Goal: Information Seeking & Learning: Learn about a topic

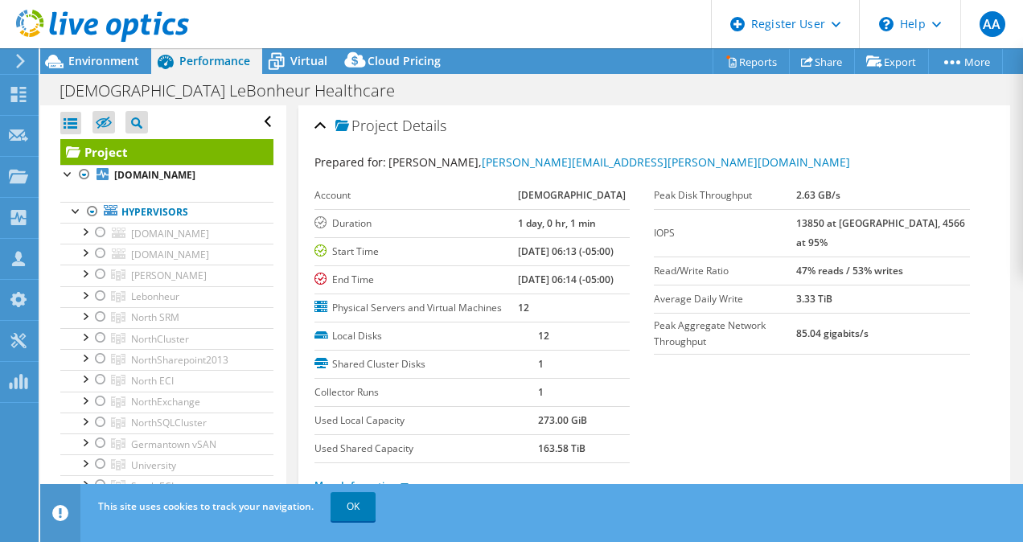
select select "USD"
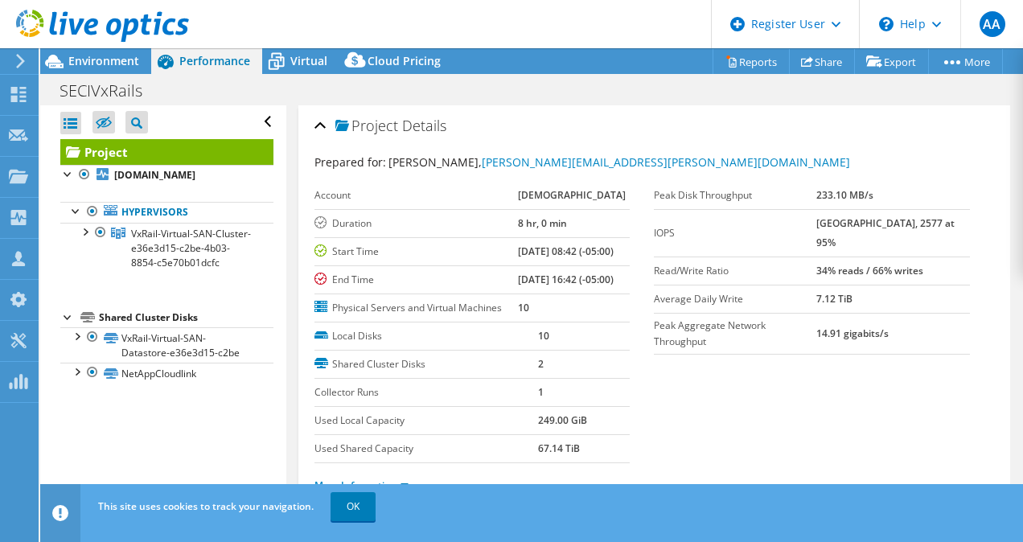
select select "USD"
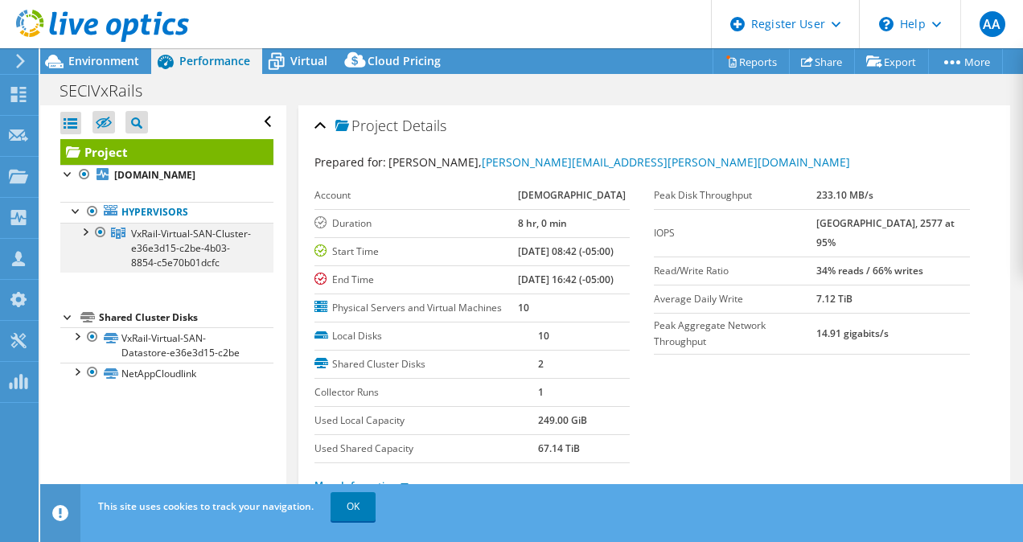
click at [76, 238] on div at bounding box center [84, 231] width 16 height 16
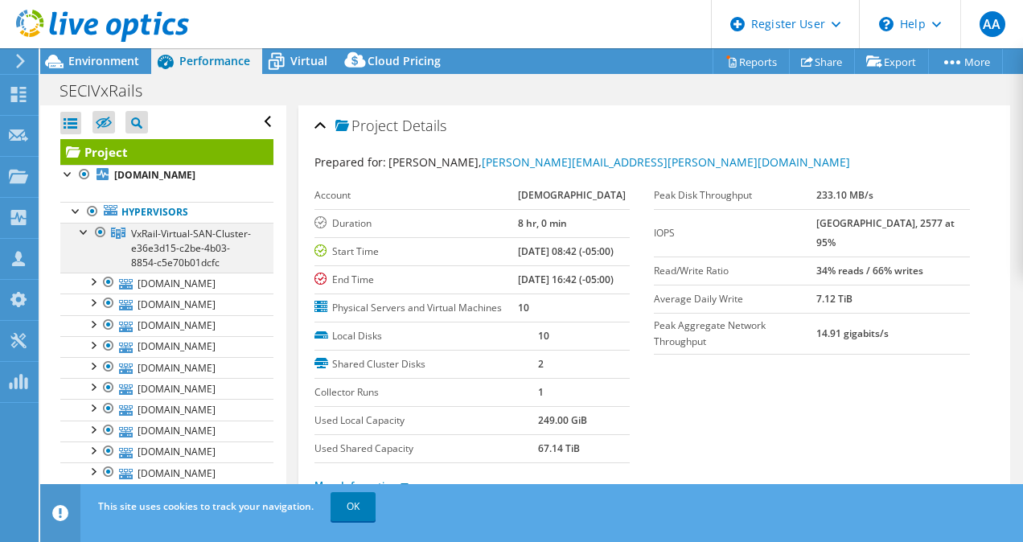
click at [80, 231] on div at bounding box center [84, 231] width 16 height 16
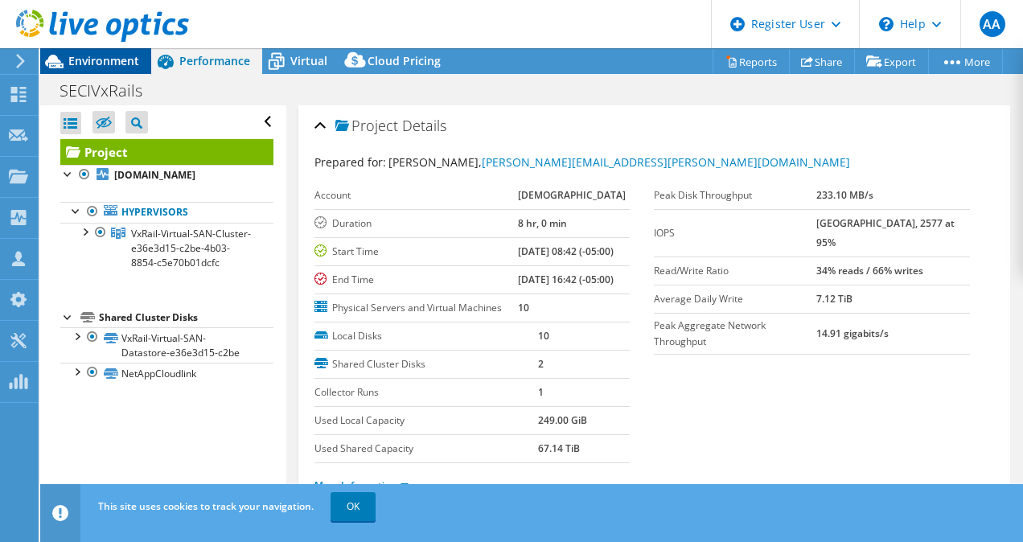
click at [74, 54] on span "Environment" at bounding box center [103, 60] width 71 height 15
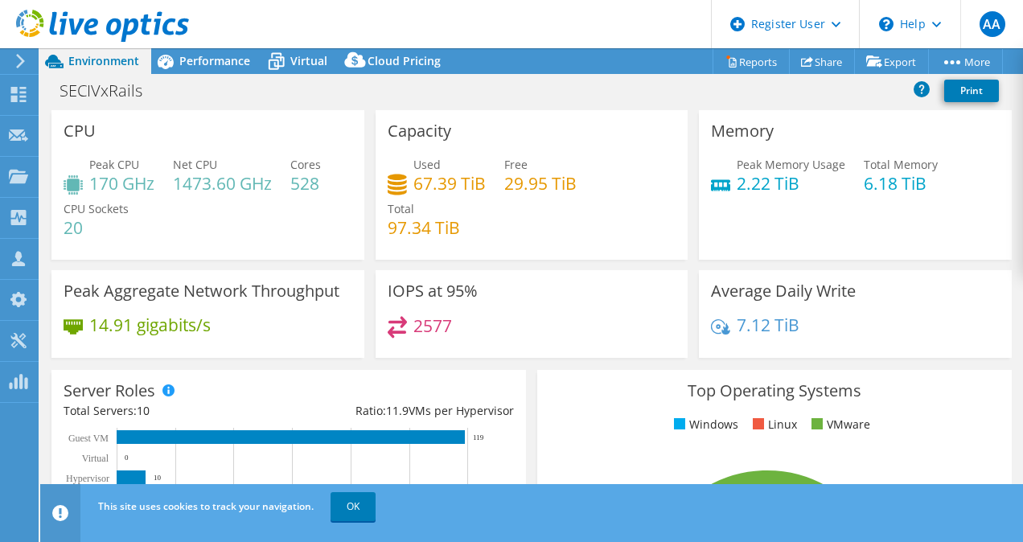
click at [296, 337] on div "14.91 gigabits/s" at bounding box center [208, 333] width 289 height 34
drag, startPoint x: 383, startPoint y: 322, endPoint x: 454, endPoint y: 327, distance: 71.0
click at [454, 327] on div "IOPS at 95% 2577" at bounding box center [532, 314] width 313 height 88
click at [456, 332] on div "2577" at bounding box center [532, 333] width 289 height 35
drag, startPoint x: 410, startPoint y: 326, endPoint x: 455, endPoint y: 327, distance: 45.1
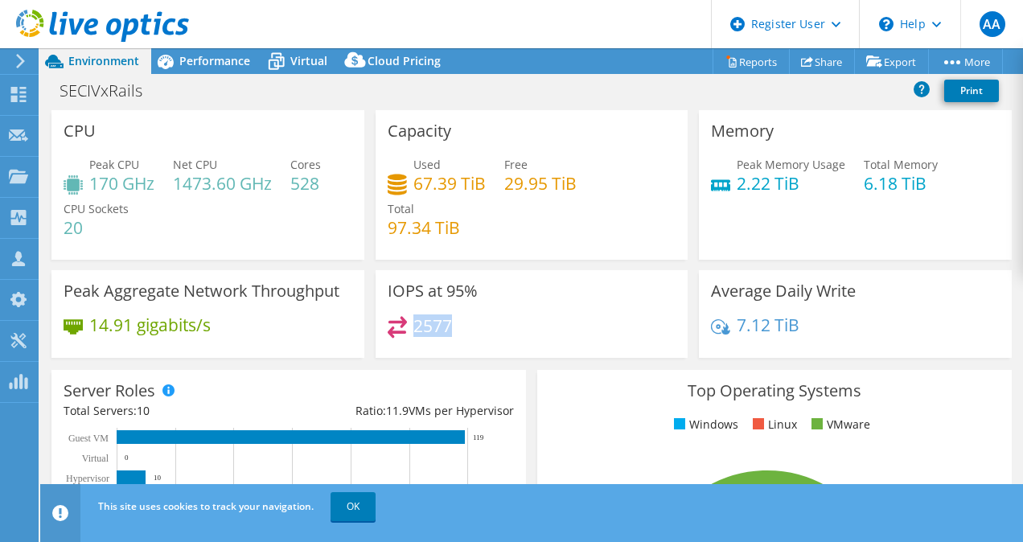
click at [455, 327] on div "2577" at bounding box center [532, 333] width 289 height 35
drag, startPoint x: 380, startPoint y: 289, endPoint x: 475, endPoint y: 287, distance: 94.9
click at [475, 287] on div "IOPS at 95% 2577" at bounding box center [532, 314] width 313 height 88
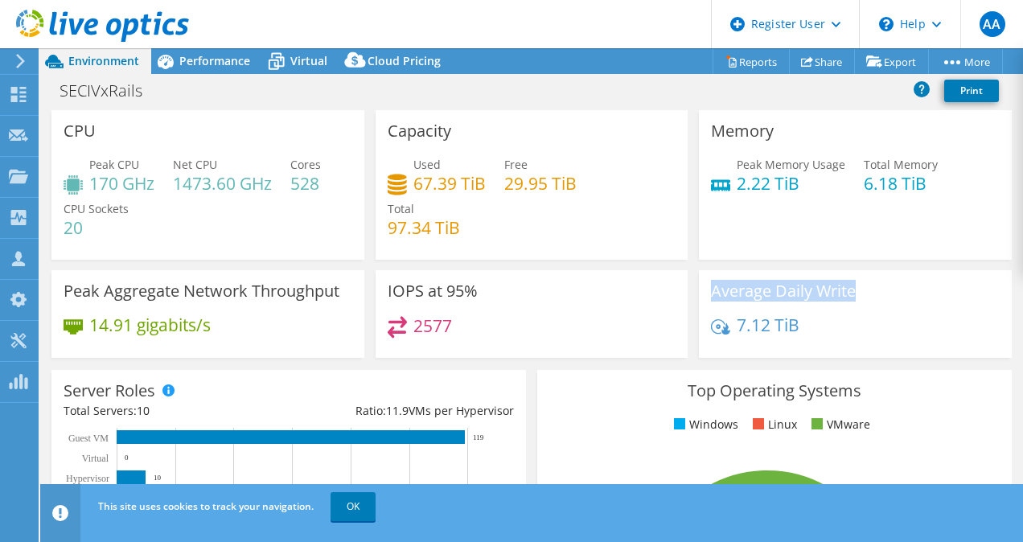
drag, startPoint x: 705, startPoint y: 293, endPoint x: 863, endPoint y: 299, distance: 158.6
click at [863, 299] on div "Average Daily Write 7.12 TiB" at bounding box center [855, 314] width 313 height 88
drag, startPoint x: 863, startPoint y: 299, endPoint x: 782, endPoint y: 291, distance: 81.6
click at [782, 291] on h3 "Average Daily Write" at bounding box center [783, 291] width 145 height 18
click at [711, 291] on h3 "Average Daily Write" at bounding box center [783, 291] width 145 height 18
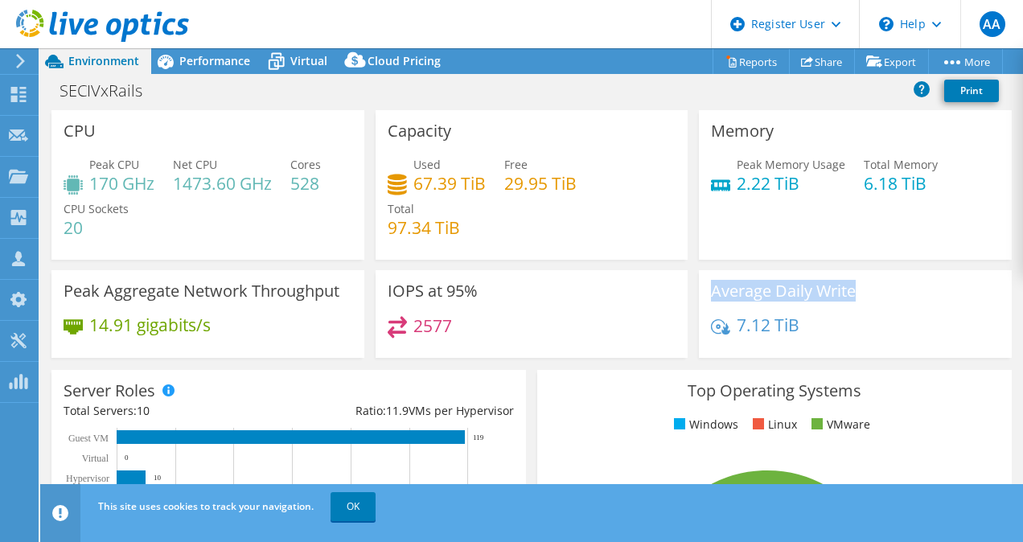
drag, startPoint x: 705, startPoint y: 291, endPoint x: 857, endPoint y: 289, distance: 152.1
click at [857, 289] on div "Average Daily Write 7.12 TiB" at bounding box center [855, 314] width 313 height 88
drag, startPoint x: 857, startPoint y: 289, endPoint x: 697, endPoint y: 294, distance: 160.1
click at [699, 294] on div "Average Daily Write 7.12 TiB" at bounding box center [855, 314] width 313 height 88
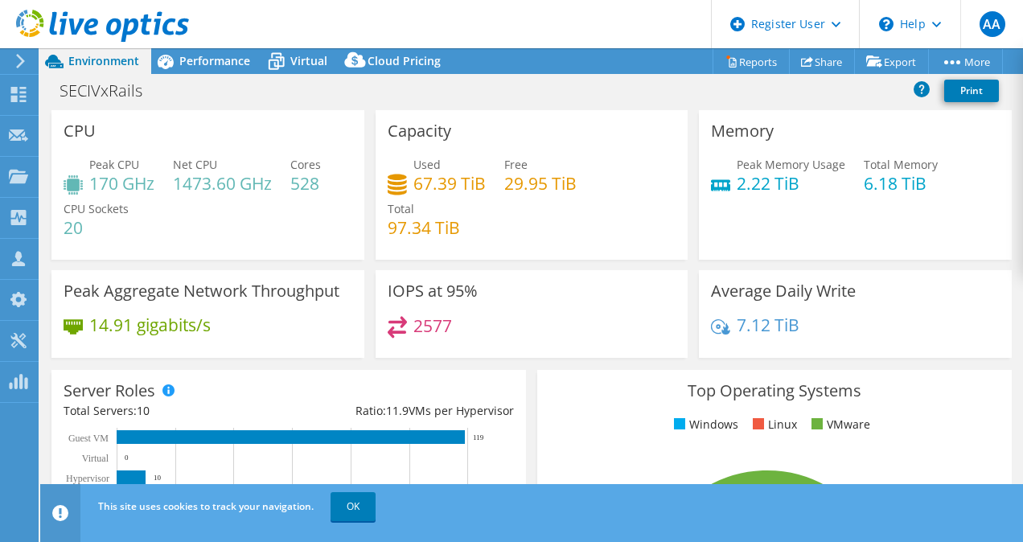
click at [699, 294] on div "Average Daily Write 7.12 TiB" at bounding box center [855, 314] width 313 height 88
drag, startPoint x: 701, startPoint y: 294, endPoint x: 854, endPoint y: 294, distance: 153.6
click at [854, 294] on div "Average Daily Write 7.12 TiB" at bounding box center [855, 314] width 313 height 88
drag, startPoint x: 854, startPoint y: 294, endPoint x: 701, endPoint y: 296, distance: 153.7
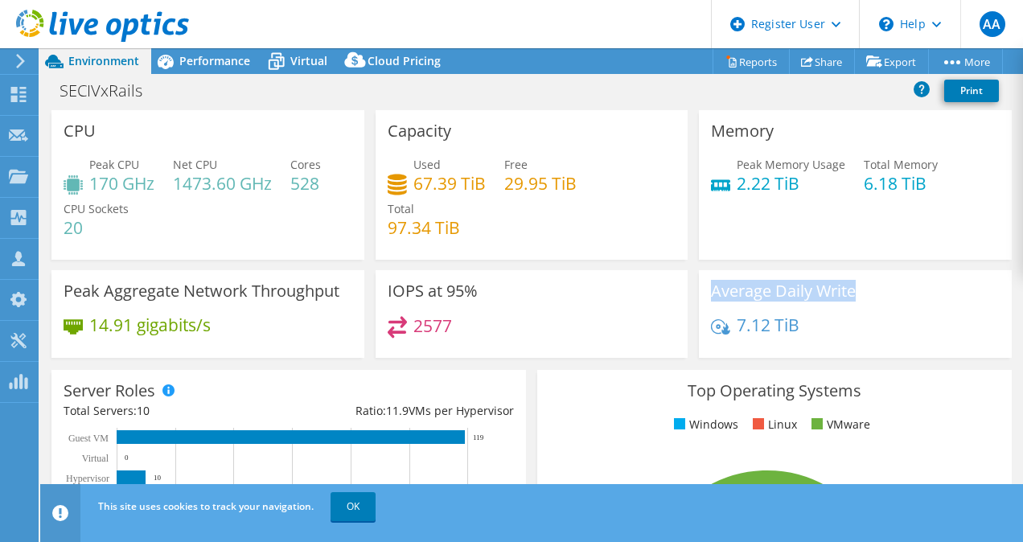
click at [701, 296] on div "Average Daily Write 7.12 TiB" at bounding box center [855, 314] width 313 height 88
drag, startPoint x: 701, startPoint y: 296, endPoint x: 709, endPoint y: 294, distance: 8.2
click at [711, 294] on h3 "Average Daily Write" at bounding box center [783, 291] width 145 height 18
click at [711, 290] on h3 "Average Daily Write" at bounding box center [783, 291] width 145 height 18
drag, startPoint x: 704, startPoint y: 290, endPoint x: 856, endPoint y: 292, distance: 152.1
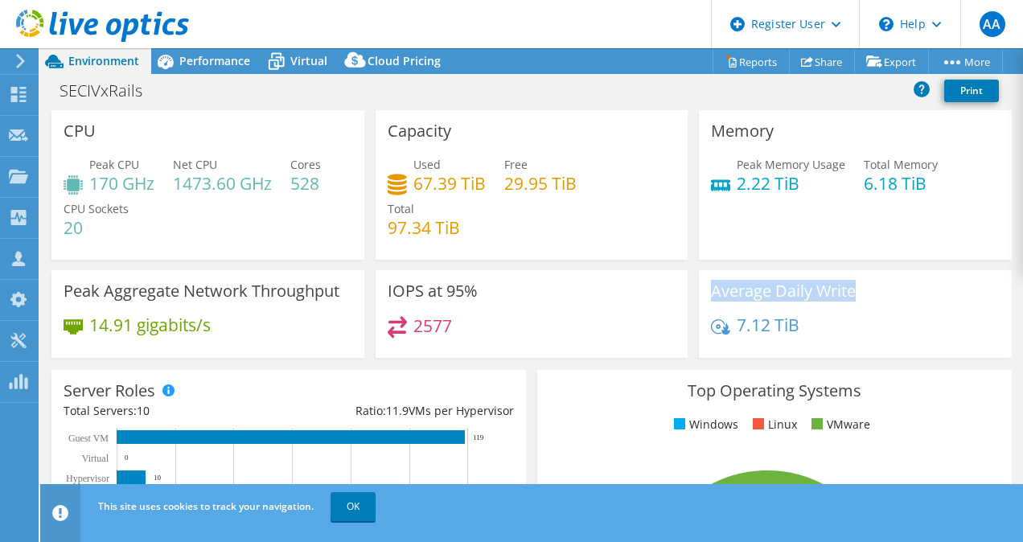
click at [856, 292] on div "Average Daily Write 7.12 TiB" at bounding box center [855, 314] width 313 height 88
click at [584, 275] on div "IOPS at 95% 2577" at bounding box center [532, 314] width 313 height 88
